Goal: Find specific page/section: Find specific page/section

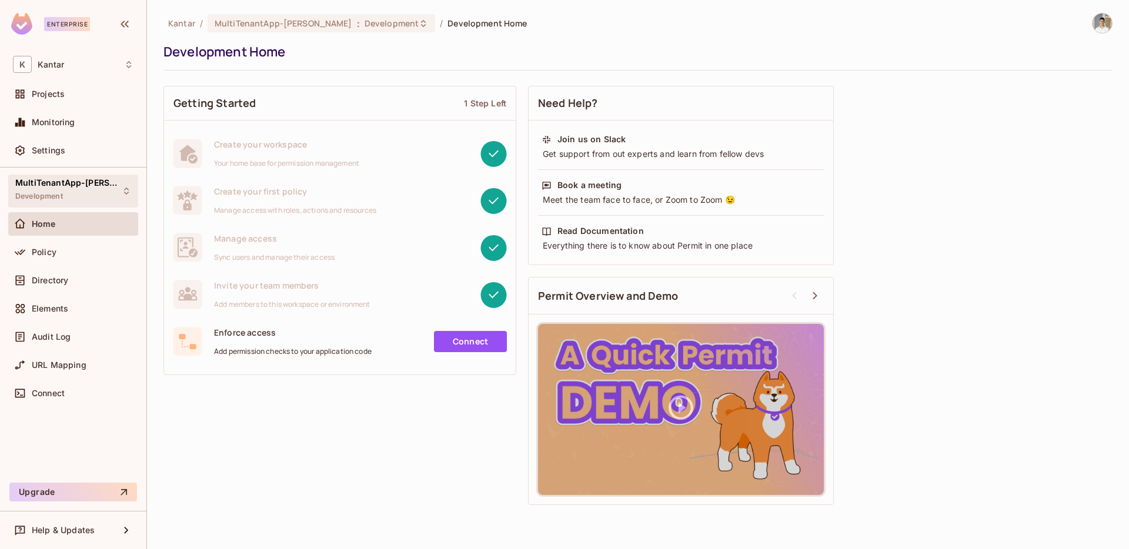
click at [66, 187] on span "MultiTenantApp-[PERSON_NAME]" at bounding box center [68, 182] width 106 height 9
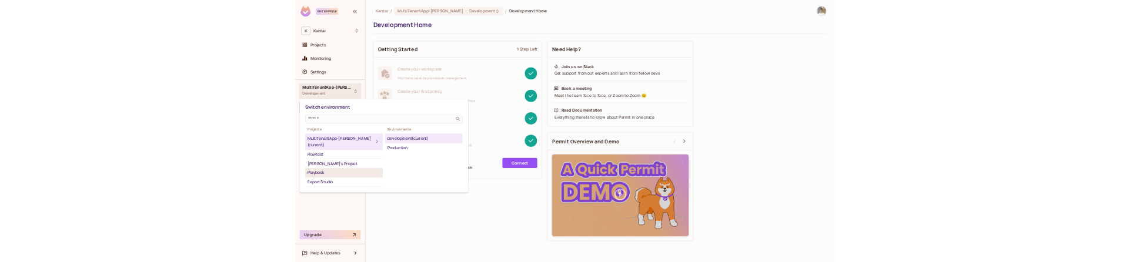
scroll to position [38, 0]
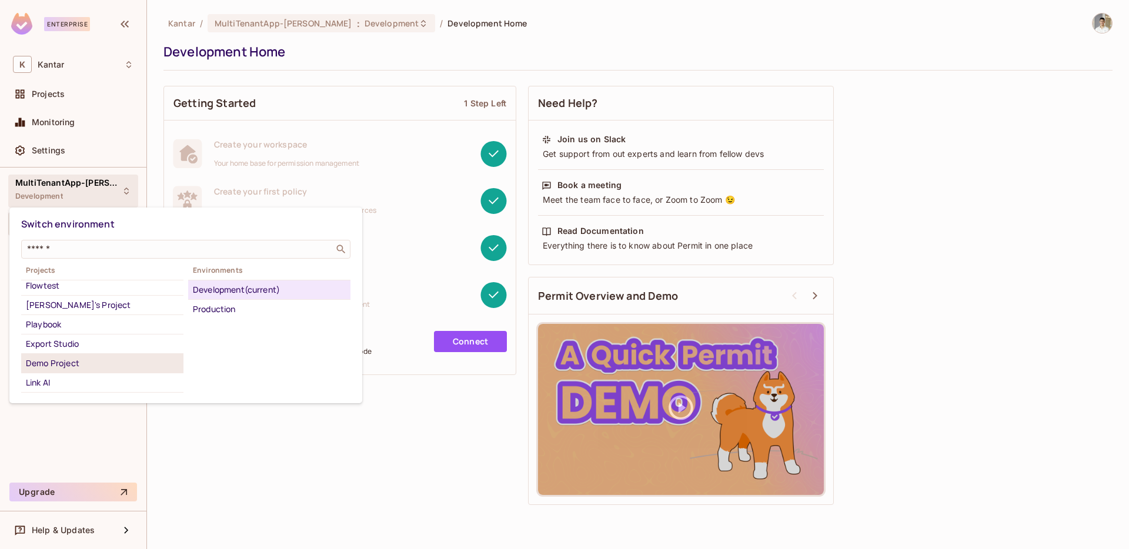
click at [94, 356] on div "Demo Project" at bounding box center [102, 363] width 153 height 14
click at [233, 293] on div "Development" at bounding box center [269, 290] width 153 height 14
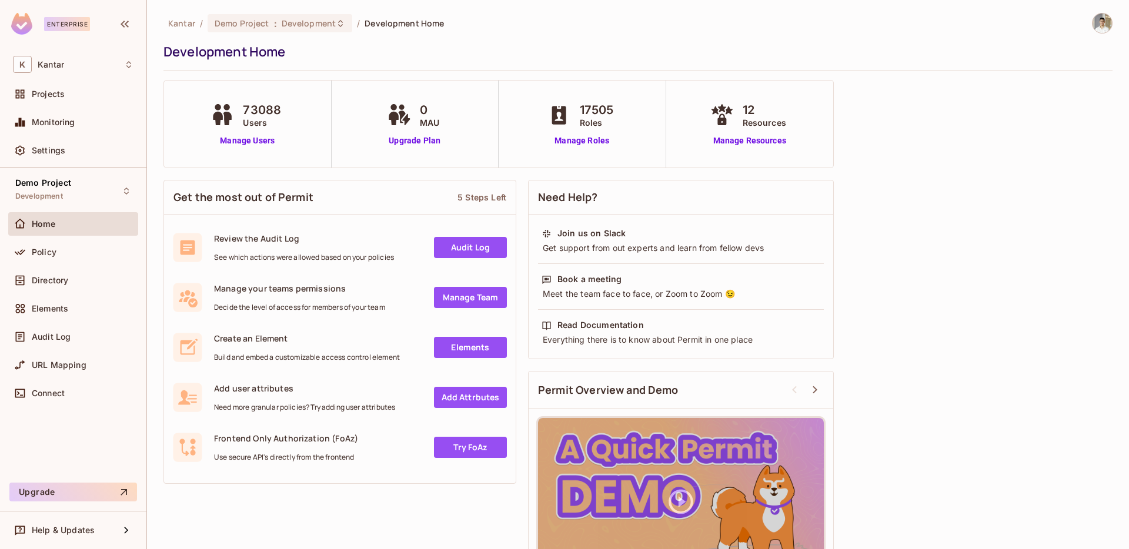
click at [1107, 19] on img at bounding box center [1102, 23] width 19 height 19
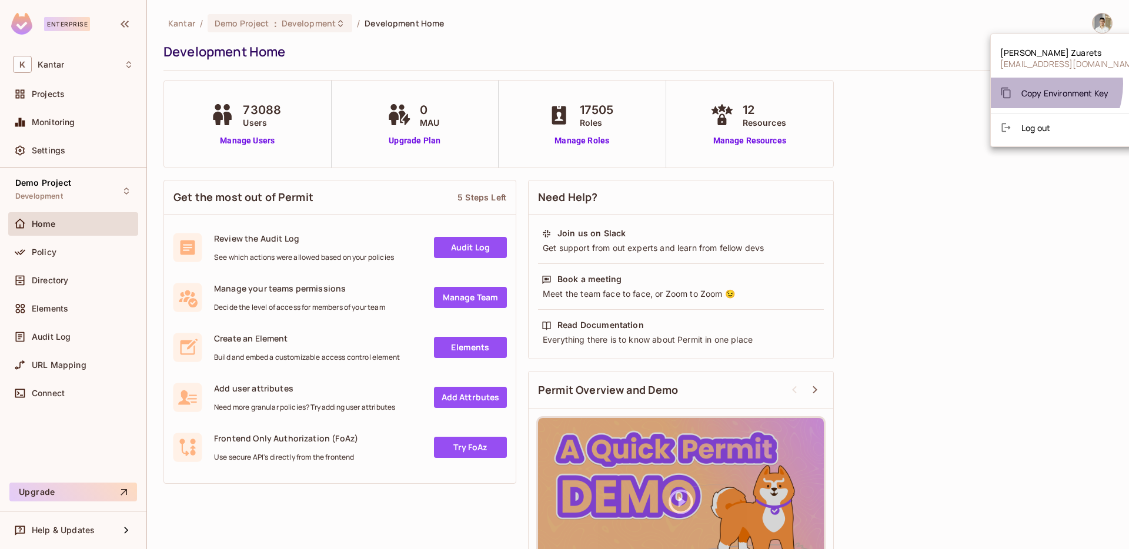
click at [1037, 84] on div "Copy Environment Key" at bounding box center [1054, 93] width 108 height 24
click at [1010, 95] on icon at bounding box center [1006, 93] width 12 height 12
click at [1030, 95] on span "Copy Environment Key" at bounding box center [1064, 93] width 87 height 11
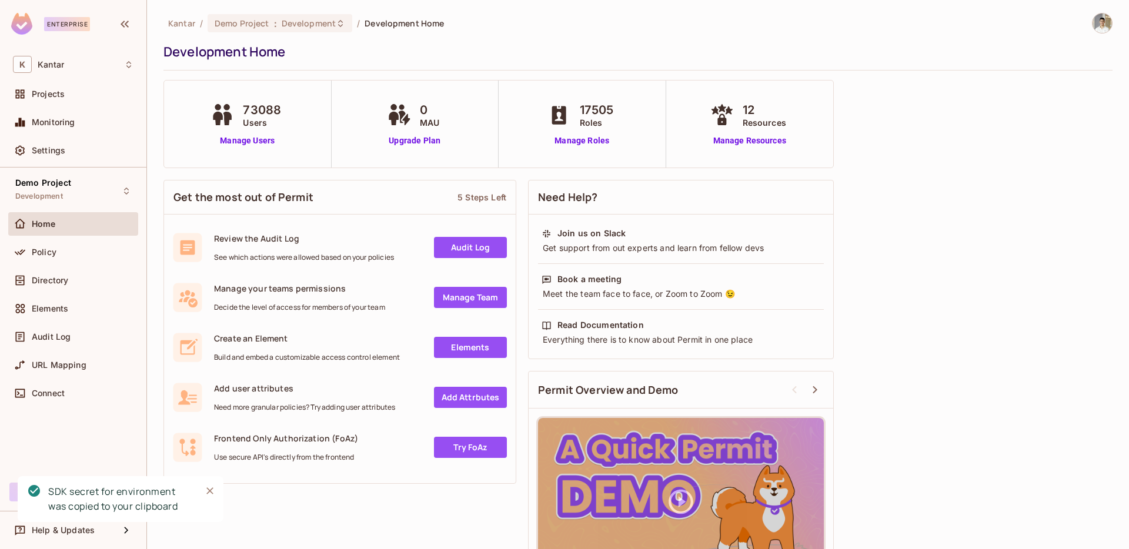
click at [937, 149] on div "Kantar / Demo Project : Development / Development Home Development Home 73088 U…" at bounding box center [637, 309] width 949 height 592
click at [843, 137] on div "Kantar / Demo Project : Development / Development Home Development Home 73088 U…" at bounding box center [637, 309] width 949 height 592
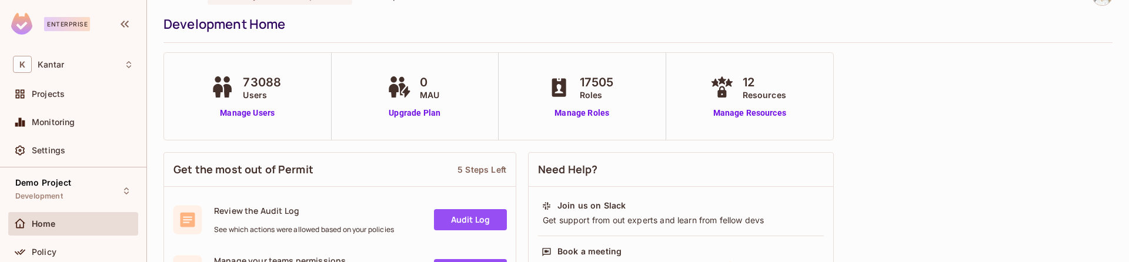
scroll to position [30, 0]
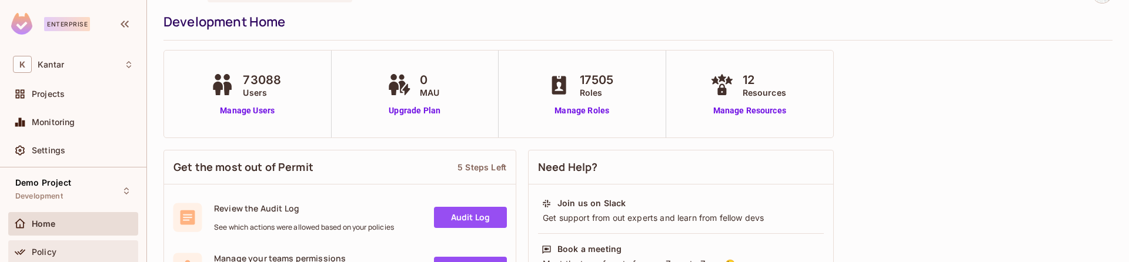
click at [46, 248] on span "Policy" at bounding box center [44, 252] width 25 height 9
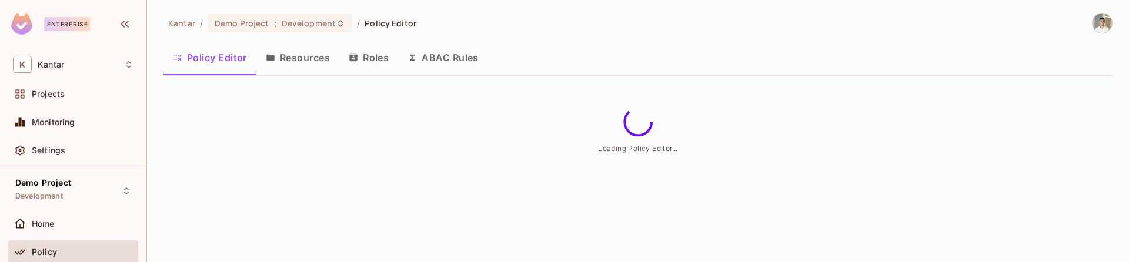
click at [576, 74] on div "Policy Editor Resources Roles ABAC Rules" at bounding box center [637, 59] width 949 height 32
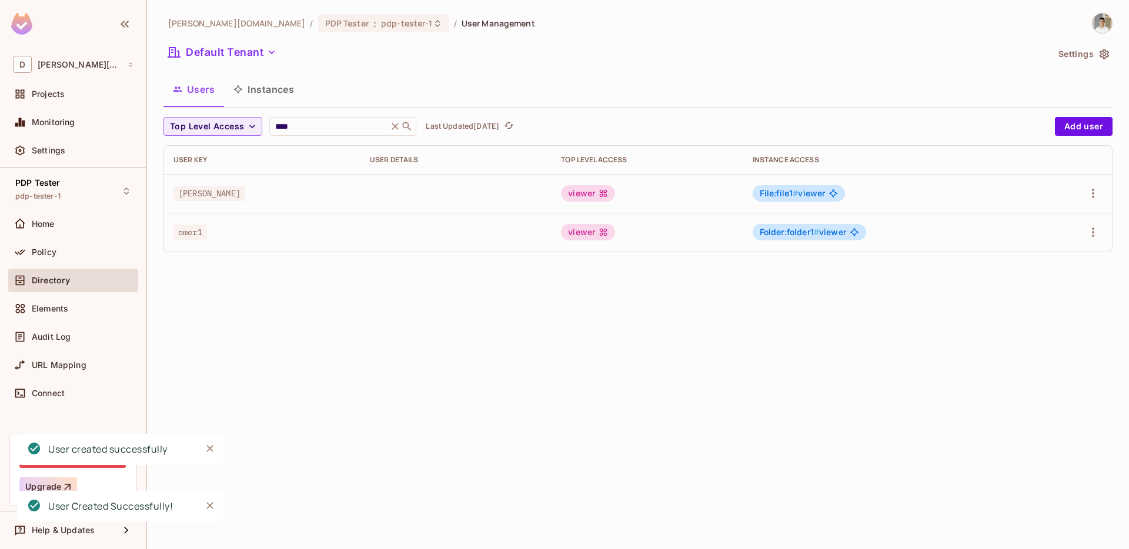
click at [395, 58] on div "Default Tenant" at bounding box center [605, 54] width 884 height 22
click at [392, 69] on div "dan.permit.io / PDP Tester : pdp-tester-1 / User Management Default Tenant Sett…" at bounding box center [637, 137] width 949 height 249
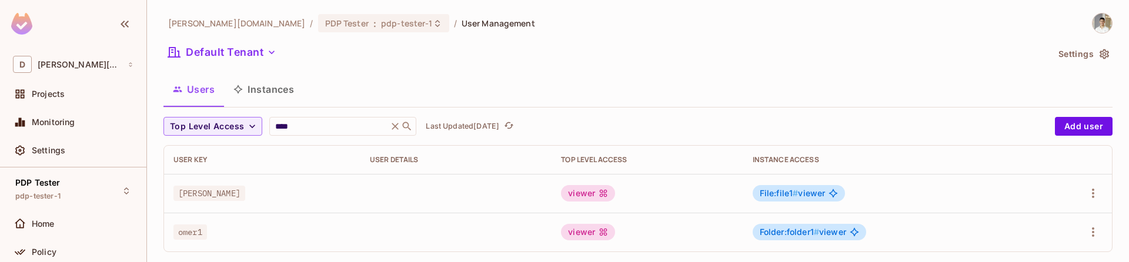
click at [291, 86] on button "Instances" at bounding box center [263, 89] width 79 height 29
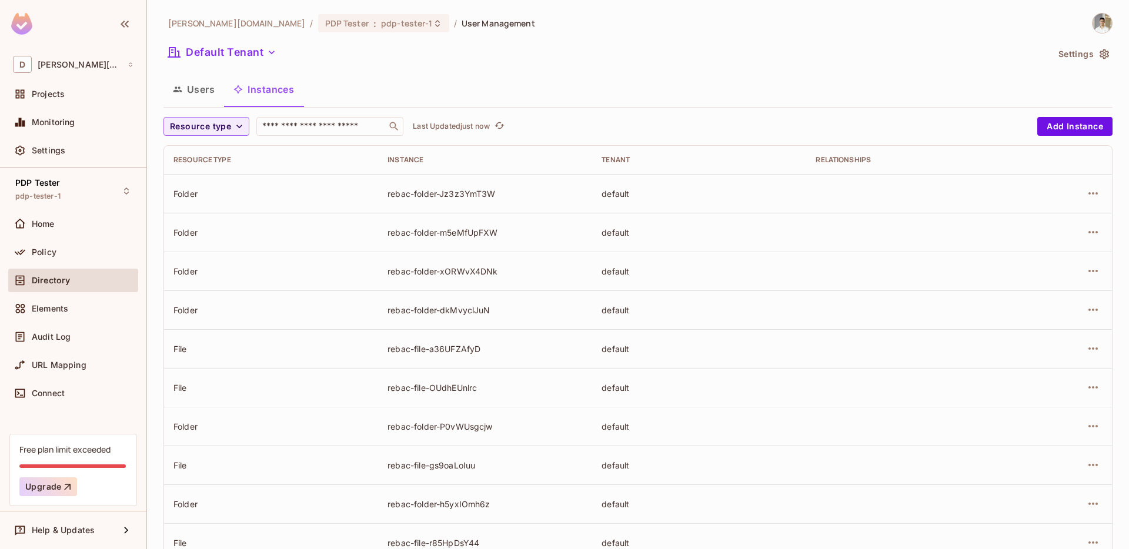
click at [586, 146] on th "Instance" at bounding box center [485, 160] width 214 height 28
click at [580, 66] on div "dan.permit.io / PDP Tester : pdp-tester-1 / User Management Default Tenant Sett…" at bounding box center [637, 409] width 949 height 792
click at [1091, 12] on div "dan.permit.io / PDP Tester : pdp-tester-1 / User Management Default Tenant Sett…" at bounding box center [638, 274] width 982 height 549
click at [1099, 16] on img at bounding box center [1102, 23] width 19 height 19
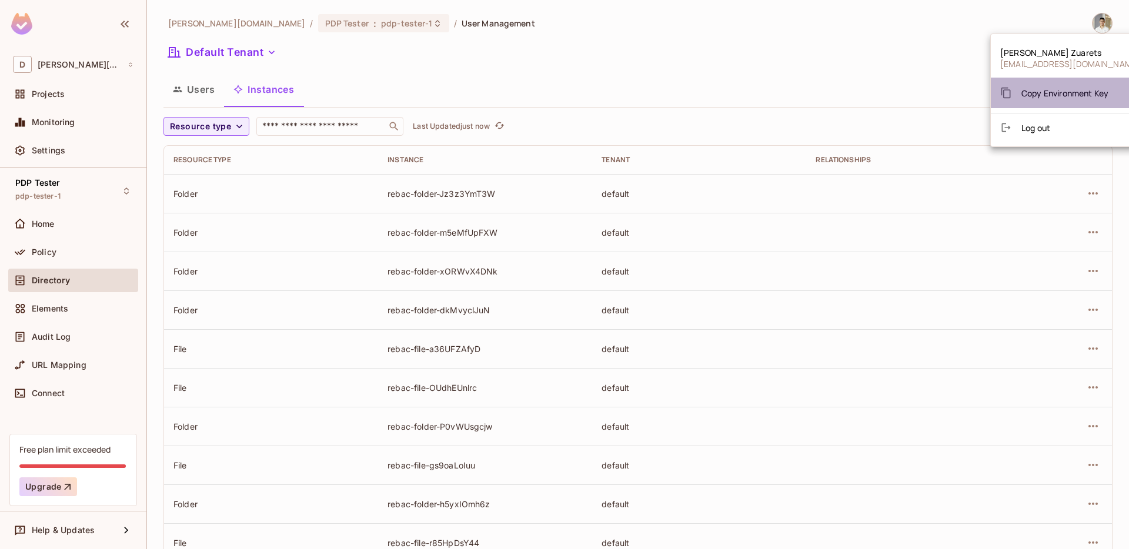
click at [1073, 95] on span "Copy Environment Key" at bounding box center [1064, 93] width 87 height 11
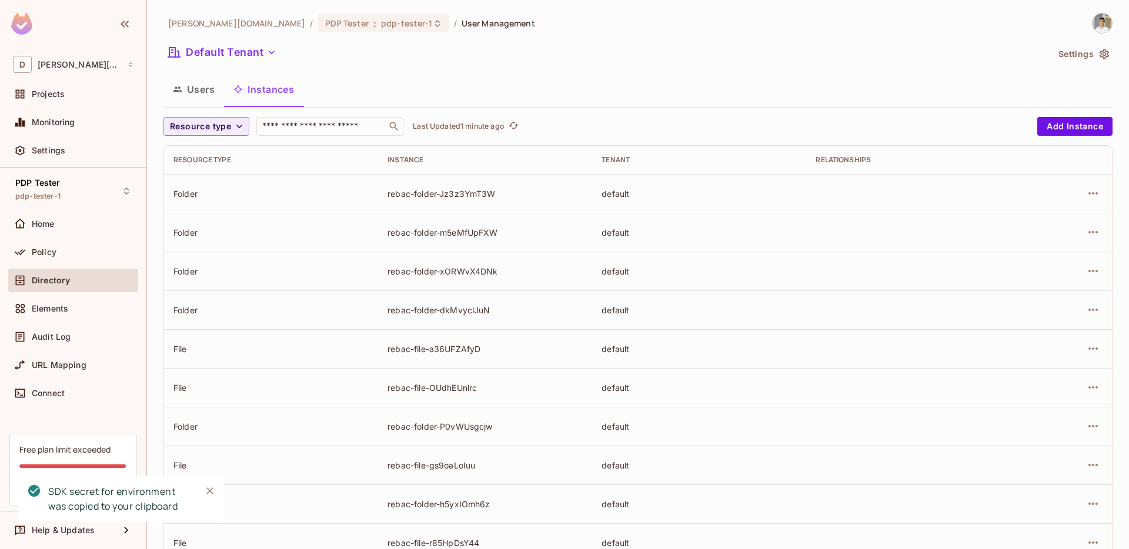
click at [535, 91] on div "Users Instances" at bounding box center [637, 89] width 949 height 29
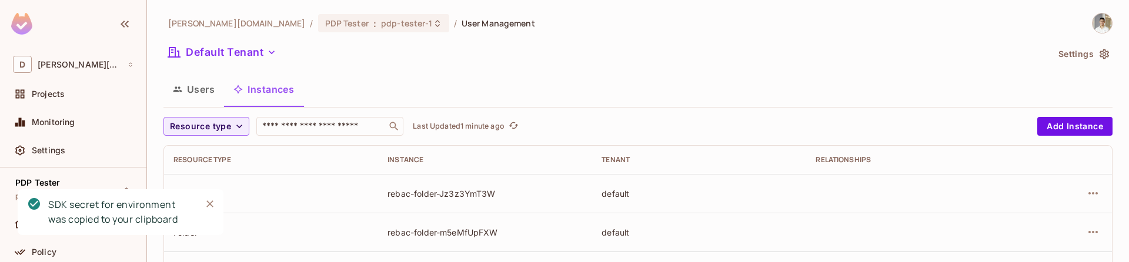
click at [206, 95] on button "Users" at bounding box center [193, 89] width 61 height 29
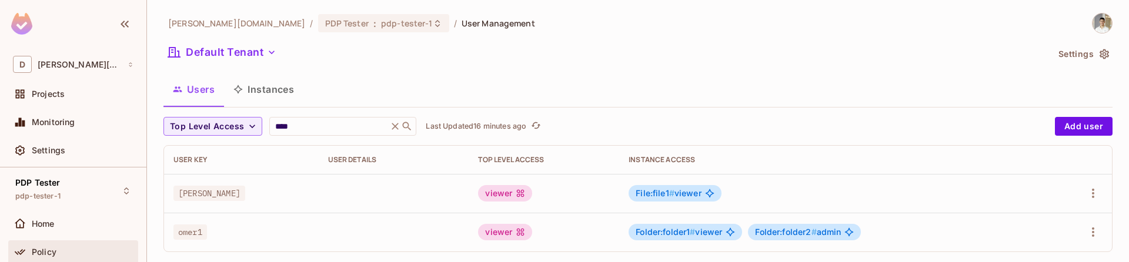
click at [70, 243] on div "Policy" at bounding box center [73, 253] width 130 height 24
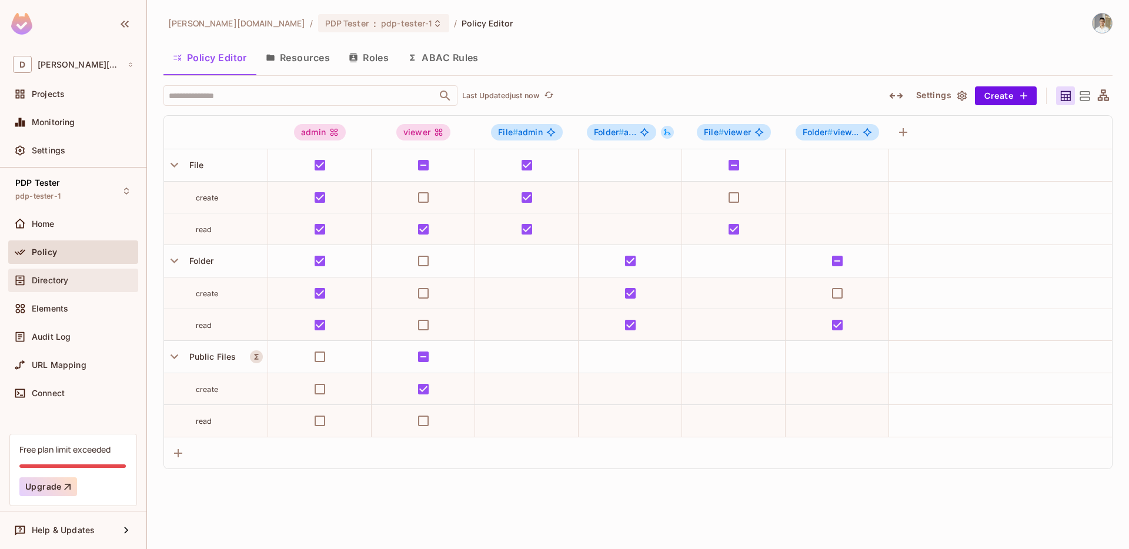
click at [67, 262] on span "Directory" at bounding box center [50, 280] width 36 height 9
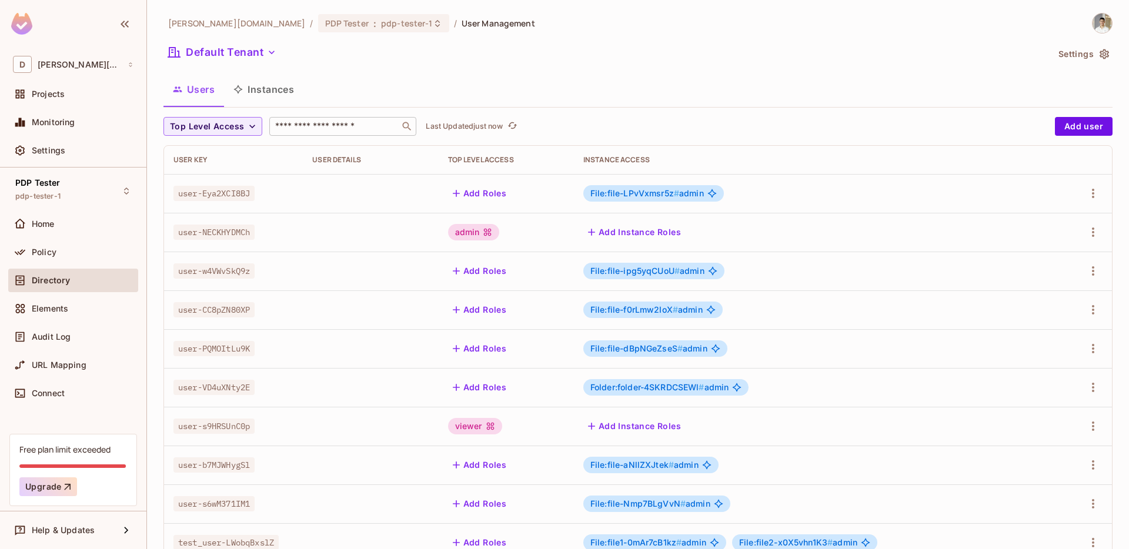
click at [319, 126] on input "text" at bounding box center [334, 127] width 123 height 12
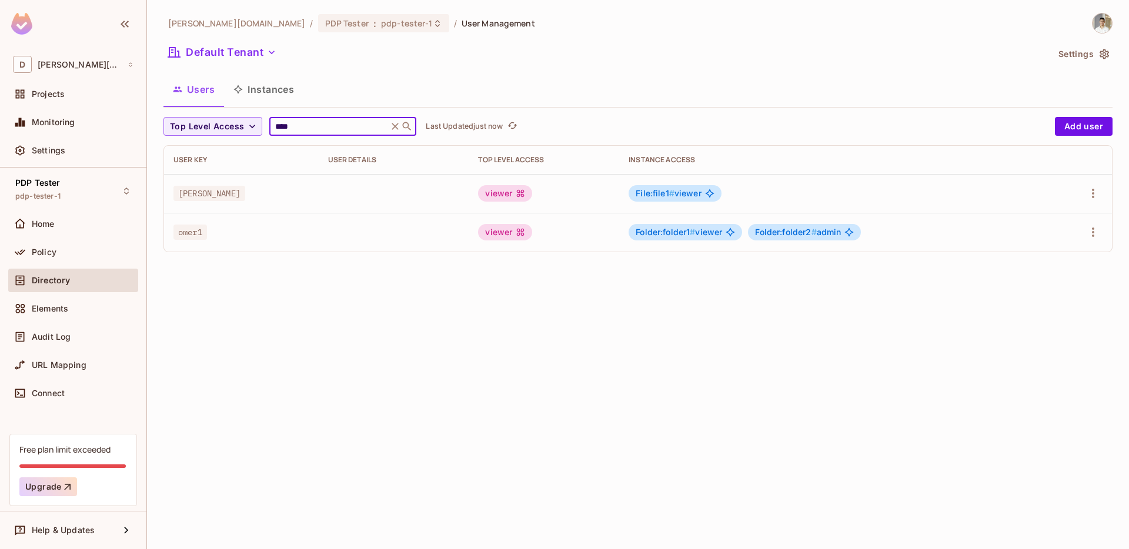
type input "****"
